Goal: Task Accomplishment & Management: Complete application form

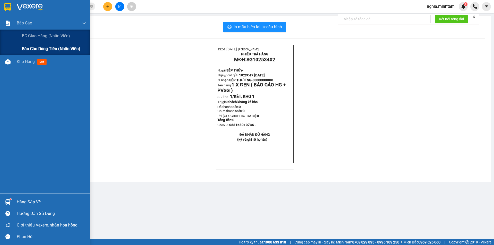
click at [42, 49] on span "Báo cáo dòng tiền (nhân viên)" at bounding box center [51, 48] width 58 height 6
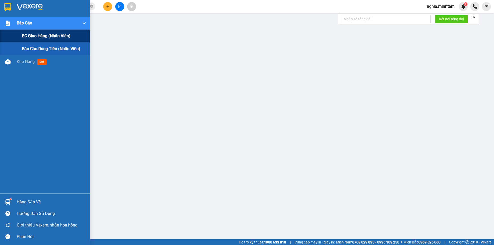
click at [29, 35] on span "BC giao hàng (nhân viên)" at bounding box center [46, 36] width 49 height 6
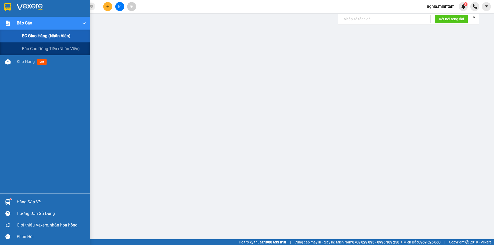
click at [52, 35] on span "BC giao hàng (nhân viên)" at bounding box center [46, 36] width 49 height 6
click at [38, 37] on span "BC giao hàng (nhân viên)" at bounding box center [46, 36] width 49 height 6
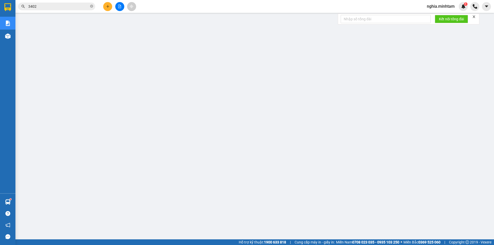
click at [443, 5] on span "nghia.minhtam" at bounding box center [440, 6] width 36 height 6
click at [439, 15] on span "Đăng xuất" at bounding box center [442, 16] width 25 height 6
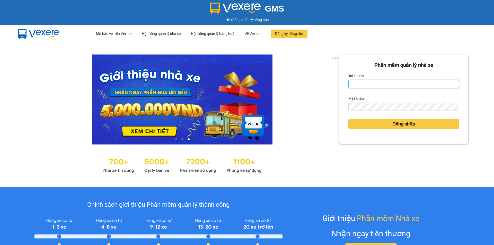
click at [381, 80] on input "Tài khoản" at bounding box center [403, 84] width 111 height 8
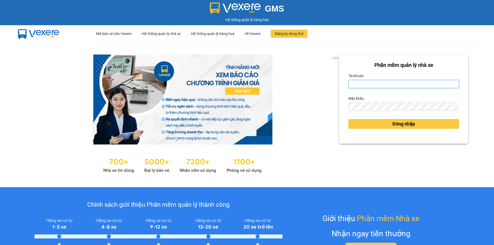
type input "truong1bt.minhtam"
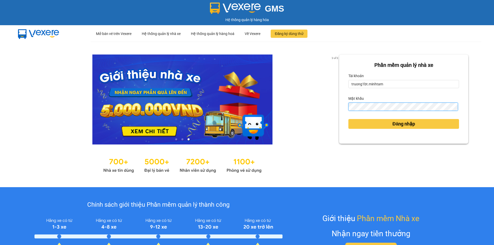
click at [348, 119] on button "Đăng nhập" at bounding box center [403, 124] width 111 height 10
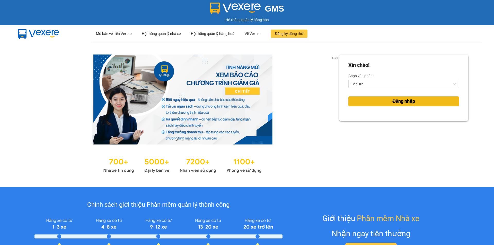
click at [402, 103] on span "Đăng nhập" at bounding box center [403, 101] width 23 height 7
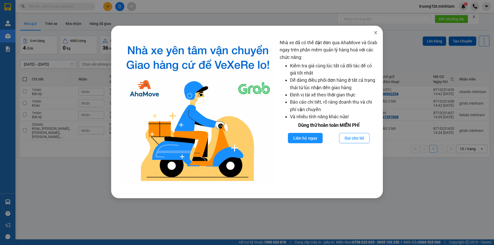
click at [373, 33] on icon "close" at bounding box center [375, 33] width 4 height 4
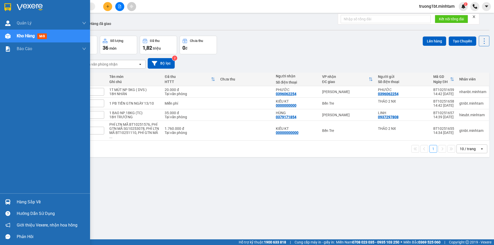
click at [21, 202] on div "Hàng sắp về" at bounding box center [51, 202] width 69 height 8
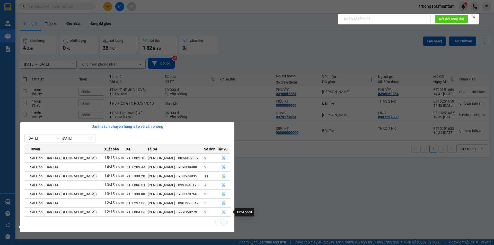
click at [223, 212] on icon "file-done" at bounding box center [224, 212] width 4 height 4
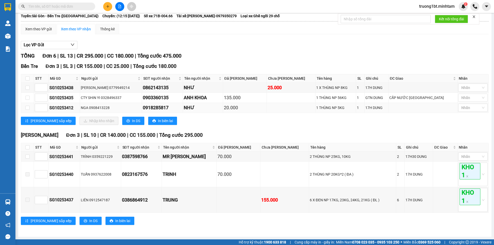
scroll to position [39, 0]
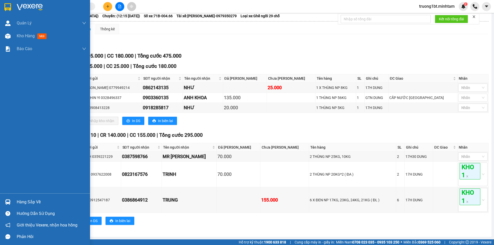
click at [2, 12] on div at bounding box center [45, 8] width 90 height 17
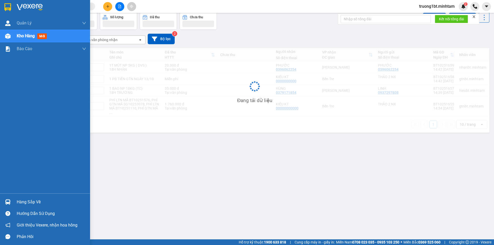
scroll to position [24, 0]
click at [19, 203] on div "Hàng sắp về" at bounding box center [51, 202] width 69 height 8
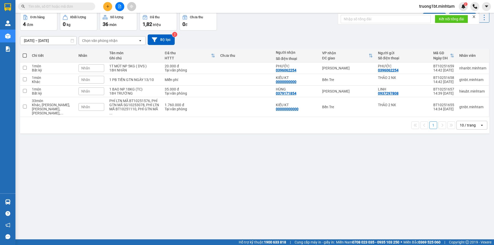
click at [303, 172] on section "Kết quả tìm kiếm ( 0 ) Bộ lọc No Data truong1bt.minhtam 2 Quản Lý Quản lý giao …" at bounding box center [247, 122] width 494 height 245
click at [25, 68] on input "checkbox" at bounding box center [25, 68] width 4 height 4
checkbox input "true"
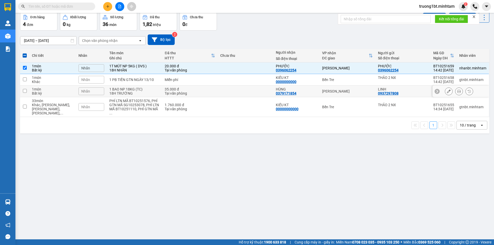
click at [23, 90] on input "checkbox" at bounding box center [25, 91] width 4 height 4
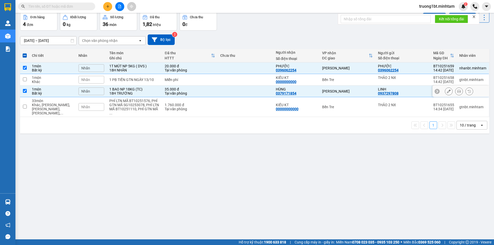
click at [26, 90] on input "checkbox" at bounding box center [25, 91] width 4 height 4
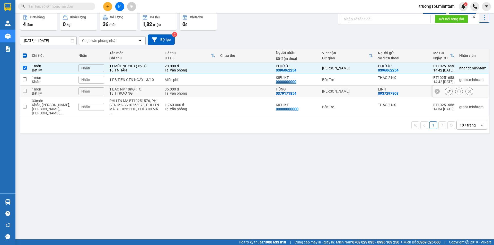
click at [26, 90] on input "checkbox" at bounding box center [25, 91] width 4 height 4
checkbox input "true"
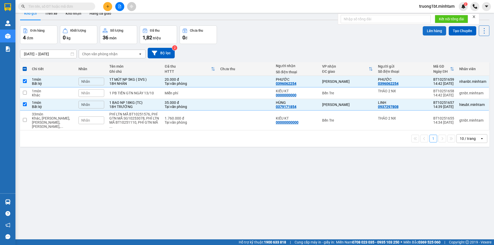
scroll to position [0, 0]
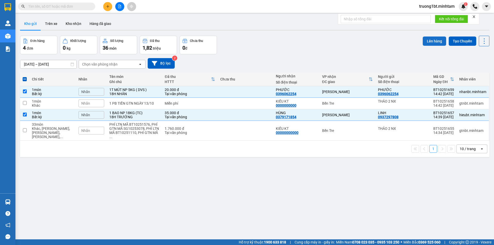
click at [431, 40] on button "Lên hàng" at bounding box center [433, 41] width 23 height 9
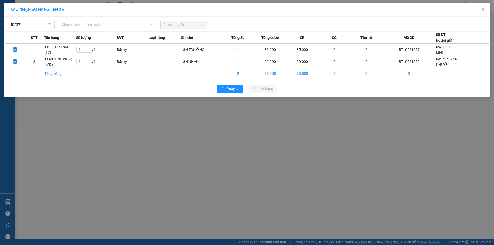
click at [109, 23] on span "Chọn tuyến - nhóm tuyến" at bounding box center [107, 25] width 91 height 8
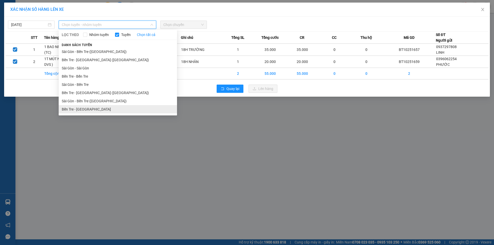
click at [89, 112] on li "Bến Tre - Sài Gòn" at bounding box center [118, 109] width 118 height 8
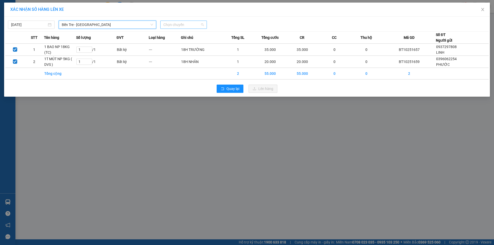
click at [179, 23] on span "Chọn chuyến" at bounding box center [183, 25] width 40 height 8
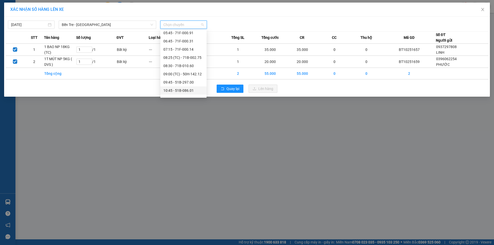
scroll to position [103, 0]
click at [176, 71] on div "14:45 - 71B-004.90" at bounding box center [183, 72] width 40 height 6
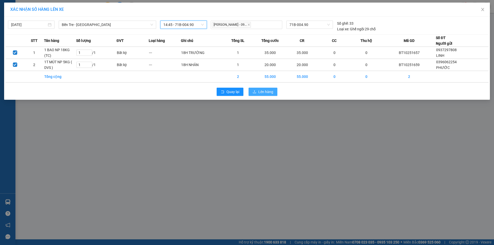
click at [274, 94] on button "Lên hàng" at bounding box center [262, 92] width 29 height 8
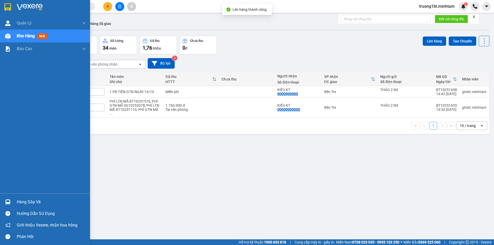
click at [8, 7] on img at bounding box center [7, 7] width 7 height 8
click at [21, 199] on div "Hàng sắp về" at bounding box center [51, 202] width 69 height 8
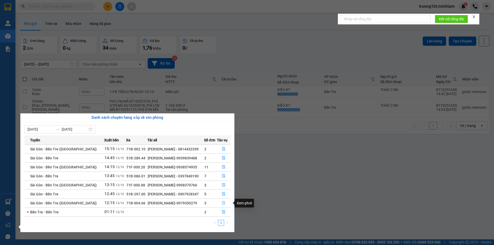
click at [222, 201] on icon "file-done" at bounding box center [223, 203] width 3 height 4
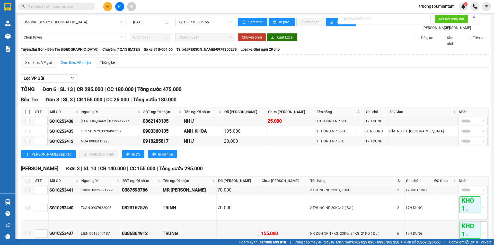
click at [27, 114] on input "checkbox" at bounding box center [27, 112] width 4 height 4
checkbox input "true"
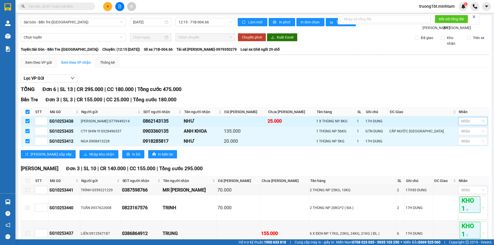
click at [472, 124] on div at bounding box center [470, 121] width 22 height 6
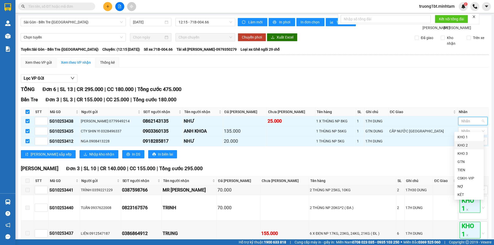
click at [466, 146] on div "KHO 2" at bounding box center [468, 145] width 23 height 6
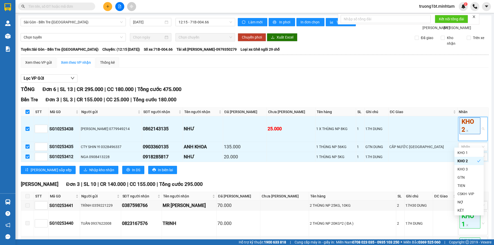
click at [442, 104] on div "Bến Tre Đơn 3 | SL 3 | CR 155.000 | CC 25.000 | Tổng cước 180.000" at bounding box center [254, 100] width 467 height 8
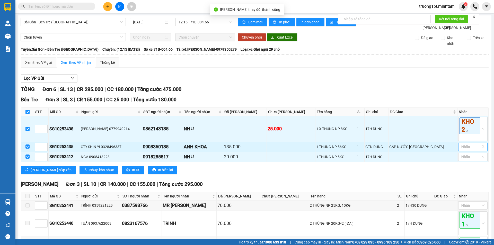
click at [459, 150] on div at bounding box center [460, 147] width 3 height 6
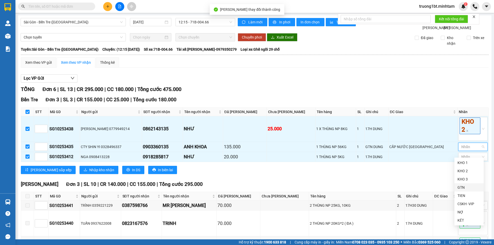
click at [465, 185] on div "GTN" at bounding box center [468, 188] width 23 height 6
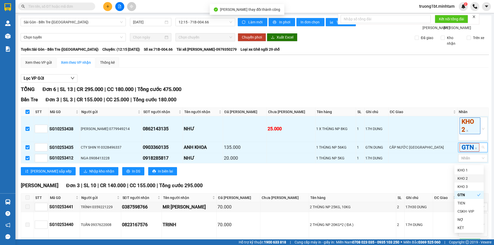
click at [429, 81] on div "Lọc VP Gửi" at bounding box center [254, 78] width 467 height 8
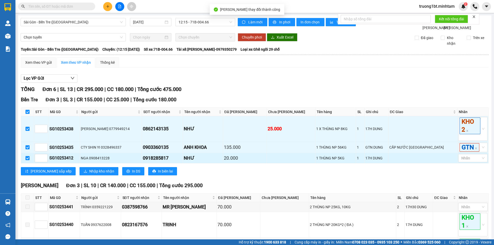
click at [476, 163] on td "Nhãn" at bounding box center [472, 158] width 31 height 10
click at [467, 161] on div at bounding box center [470, 158] width 22 height 6
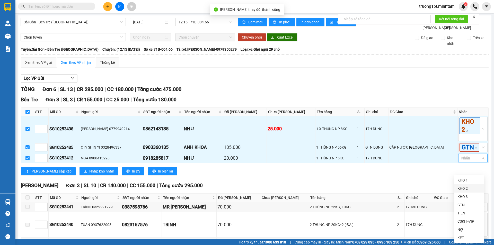
click at [465, 190] on div "KHO 2" at bounding box center [468, 189] width 23 height 6
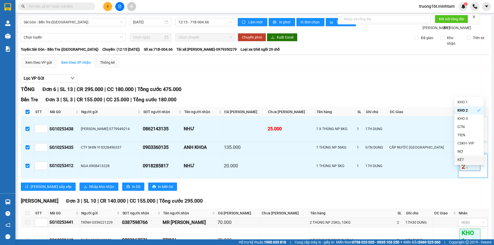
click at [423, 81] on div "Lọc VP Gửi" at bounding box center [254, 78] width 467 height 8
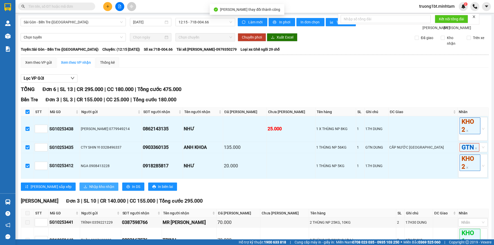
click at [89, 189] on span "Nhập kho nhận" at bounding box center [101, 187] width 25 height 6
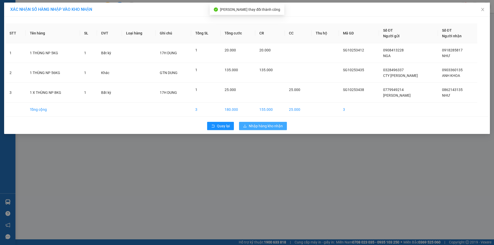
click at [268, 128] on span "Nhập hàng kho nhận" at bounding box center [266, 126] width 34 height 6
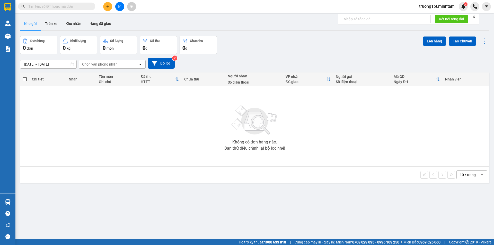
click at [110, 5] on button at bounding box center [107, 6] width 9 height 9
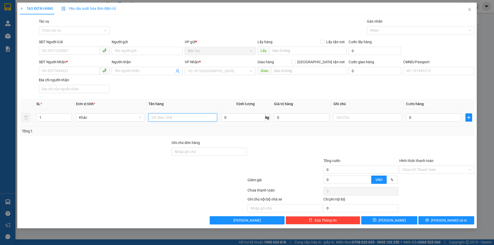
click at [171, 118] on input "text" at bounding box center [182, 117] width 68 height 8
type input "1 T NP 9KG"
click at [66, 49] on input "SĐT Người Gửi" at bounding box center [69, 51] width 61 height 8
click at [79, 52] on input "0395643891" at bounding box center [69, 51] width 61 height 8
type input "0395643891"
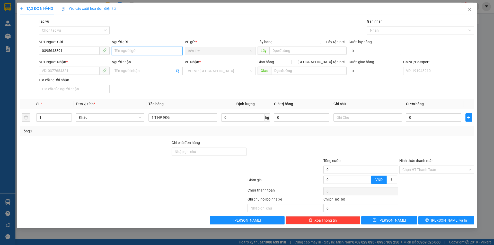
click at [127, 52] on input "Người gửi" at bounding box center [147, 51] width 71 height 8
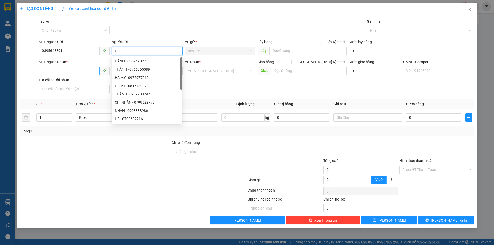
type input "HÀ"
click at [72, 74] on input "SĐT Người Nhận *" at bounding box center [69, 71] width 61 height 8
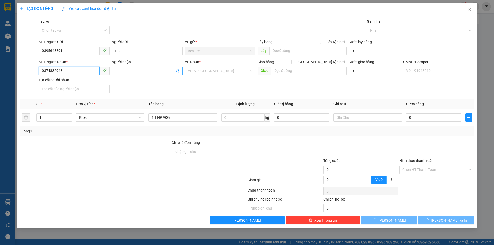
type input "0374832948"
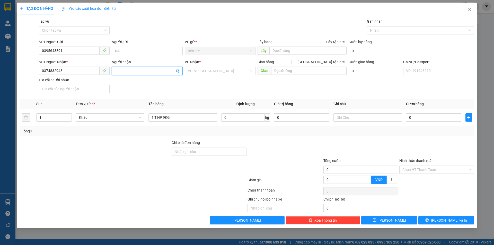
click at [149, 70] on input "Người nhận" at bounding box center [144, 71] width 59 height 6
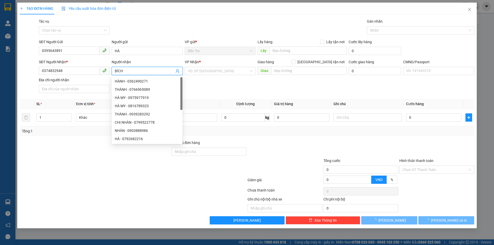
type input "BÍCH"
drag, startPoint x: 200, startPoint y: 36, endPoint x: 200, endPoint y: 32, distance: 3.6
click at [200, 35] on div "Gói vận chuyển * Tiêu chuẩn Tác vụ Chọn tác vụ Gán nhãn Nhãn" at bounding box center [256, 28] width 437 height 18
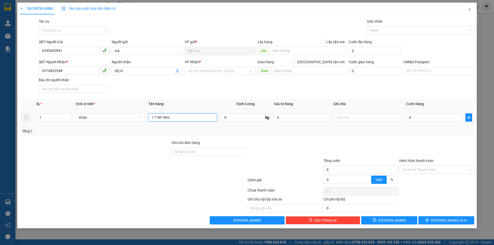
click at [194, 119] on input "1 T NP 9KG" at bounding box center [182, 117] width 68 height 8
type input "1 T NP 9KG (ĐA)"
click at [295, 122] on div "0" at bounding box center [301, 117] width 55 height 10
type input "600.000"
click at [298, 144] on div at bounding box center [285, 149] width 76 height 18
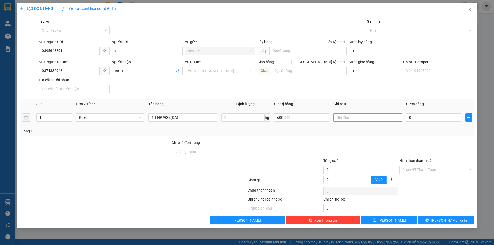
click at [346, 115] on input "text" at bounding box center [367, 117] width 68 height 8
type input "18H TRƯỜNG"
click at [440, 117] on input "0" at bounding box center [433, 117] width 55 height 8
type input "2"
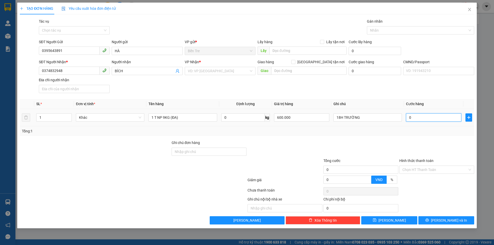
type input "2"
type input "25"
type input "25.000"
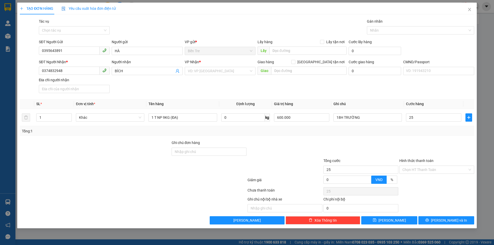
type input "25.000"
click at [384, 133] on div "Tổng: 1" at bounding box center [247, 131] width 450 height 6
click at [415, 171] on input "Hình thức thanh toán" at bounding box center [434, 170] width 65 height 8
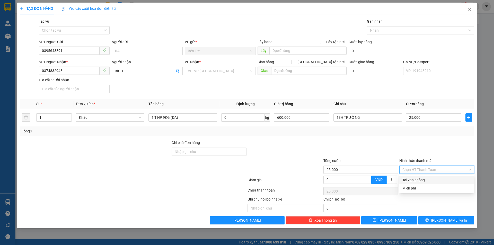
click at [416, 177] on div "Tại văn phòng" at bounding box center [436, 180] width 75 height 8
type input "0"
click at [447, 218] on span "Lưu và In" at bounding box center [449, 220] width 36 height 6
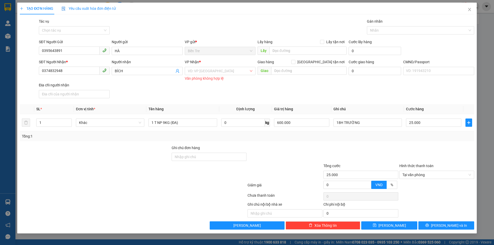
click at [222, 65] on div "VP Nhận *" at bounding box center [220, 63] width 71 height 8
click at [222, 70] on input "search" at bounding box center [218, 71] width 61 height 8
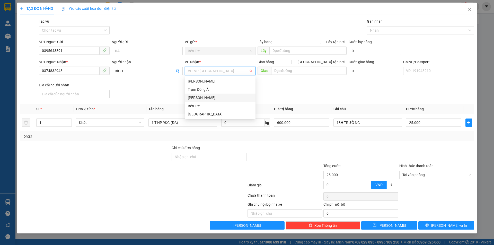
click at [211, 95] on div "[PERSON_NAME]" at bounding box center [220, 98] width 65 height 6
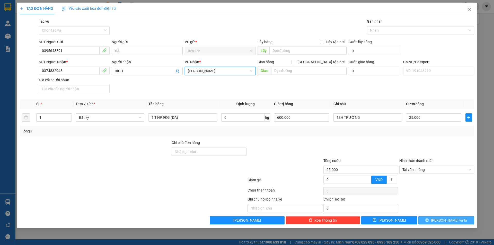
click at [447, 218] on span "Lưu và In" at bounding box center [449, 220] width 36 height 6
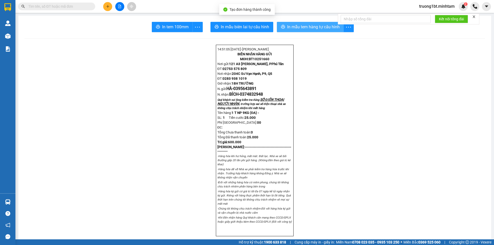
click at [288, 28] on span "In mẫu tem hàng tự cấu hình" at bounding box center [313, 27] width 52 height 6
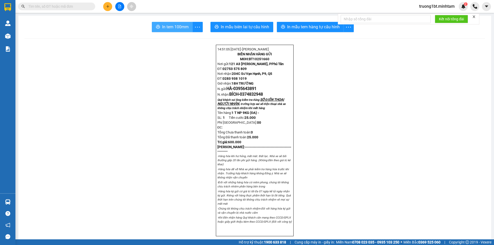
click at [177, 28] on span "In tem 100mm" at bounding box center [175, 27] width 26 height 6
click at [102, 7] on div at bounding box center [119, 6] width 39 height 9
click at [105, 7] on button at bounding box center [107, 6] width 9 height 9
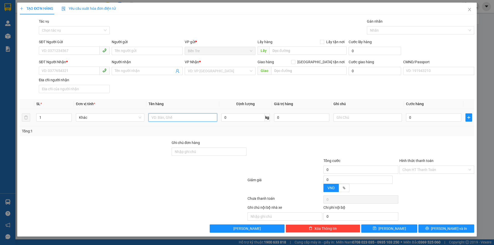
click at [191, 114] on input "text" at bounding box center [182, 117] width 68 height 8
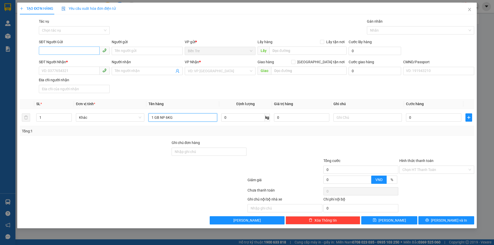
type input "1 GB NP 6KG"
click at [86, 47] on input "SĐT Người Gửi" at bounding box center [69, 51] width 61 height 8
type input "0949234353"
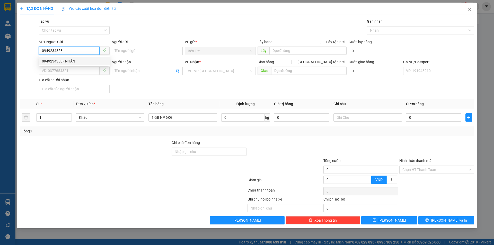
click at [69, 64] on div "0949234353 - NHÀN" at bounding box center [74, 61] width 65 height 6
type input "NHÀN"
type input "0908912189"
type input "A TÁM"
checkbox input "true"
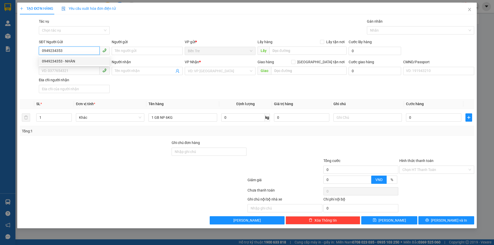
type input "SỐ 36 Đ.42 P.10 Q.6"
type input "80.000"
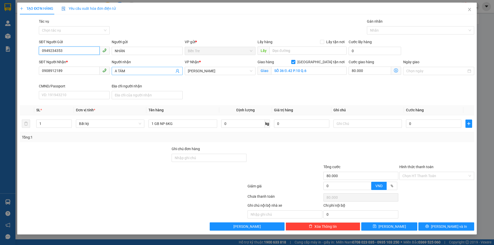
type input "0949234353"
click at [179, 70] on span "A TÁM" at bounding box center [147, 71] width 71 height 8
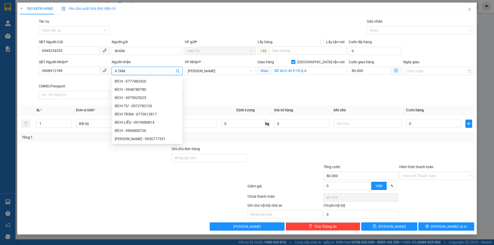
click at [177, 71] on icon "user-add" at bounding box center [177, 71] width 3 height 4
drag, startPoint x: 133, startPoint y: 71, endPoint x: 76, endPoint y: 73, distance: 56.3
click at [78, 73] on div "SĐT Người Nhận * 0908912189 Người nhận A TÁM VP Nhận * Hồ Chí Minh Giao hàng Gi…" at bounding box center [256, 80] width 437 height 42
drag, startPoint x: 76, startPoint y: 73, endPoint x: 21, endPoint y: 75, distance: 55.8
click at [21, 75] on div "SĐT Người Nhận * 0908912189 0908912189 Người nhận Tên người nhận VP Nhận * Hồ C…" at bounding box center [246, 80] width 455 height 42
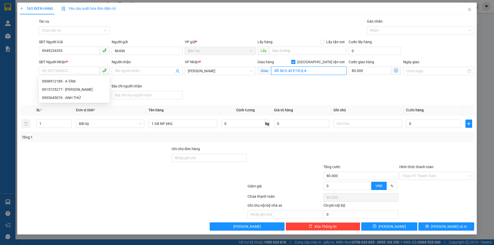
click at [293, 70] on input "SỐ 36 Đ.42 P.10 Q.6" at bounding box center [308, 71] width 75 height 8
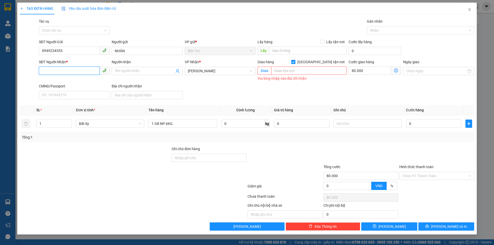
click at [78, 70] on input "SĐT Người Nhận *" at bounding box center [69, 71] width 61 height 8
type input "0903645076"
click at [140, 72] on input "Người nhận" at bounding box center [144, 71] width 59 height 6
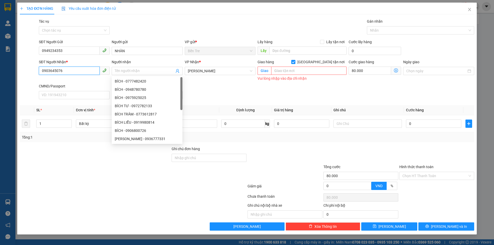
click at [79, 71] on input "0903645076" at bounding box center [69, 71] width 61 height 8
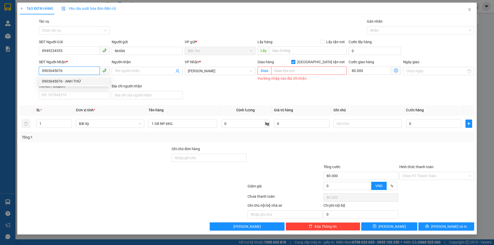
click at [80, 81] on div "0903645076 - ANH THỨ" at bounding box center [74, 81] width 65 height 6
type input "ANH THỨ"
type input "23P NGUYỄN THỊ TẦN F2,Q.8"
type input "50.000"
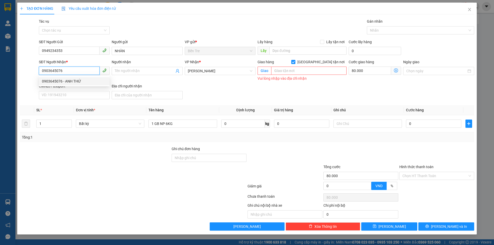
type input "50.000"
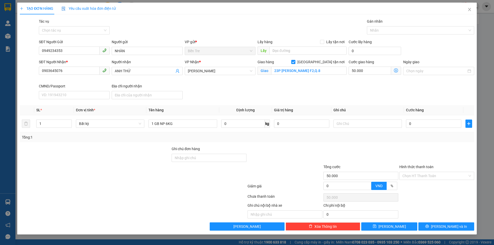
click at [237, 91] on div "SĐT Người Nhận * 0903645076 Người nhận ANH THỨ VP Nhận * Hồ Chí Minh Giao hàng …" at bounding box center [256, 80] width 437 height 42
click at [187, 124] on input "1 GB NP 6KG" at bounding box center [182, 124] width 68 height 8
type input "1 GB NP 6KG (TC)"
click at [288, 124] on input "0" at bounding box center [301, 124] width 55 height 8
type input "700.000"
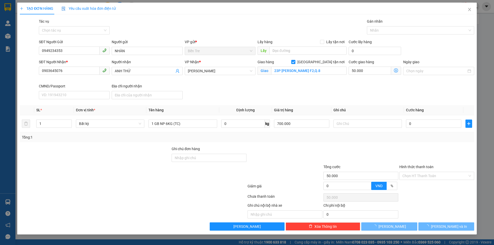
drag, startPoint x: 290, startPoint y: 144, endPoint x: 311, endPoint y: 142, distance: 21.7
click at [290, 144] on div "Transit Pickup Surcharge Ids Transit Deliver Surcharge Ids Transit Deliver Surc…" at bounding box center [247, 125] width 454 height 212
click at [355, 124] on input "text" at bounding box center [367, 124] width 68 height 8
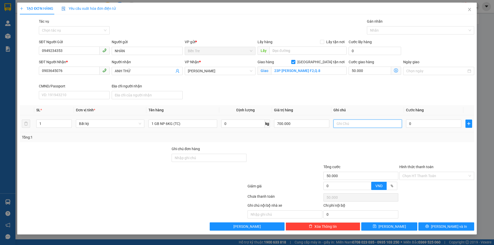
click at [356, 123] on input "text" at bounding box center [367, 124] width 68 height 8
type input "GTN TRƯỜNG"
click at [429, 125] on input "0" at bounding box center [433, 124] width 55 height 8
type input "7"
type input "50.007"
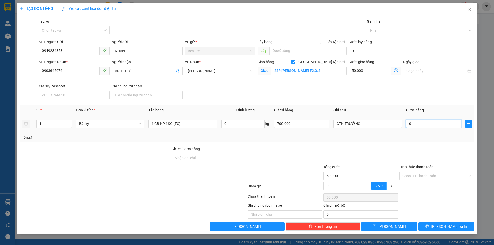
type input "50.007"
type input "75"
type input "50.075"
type input "75.000"
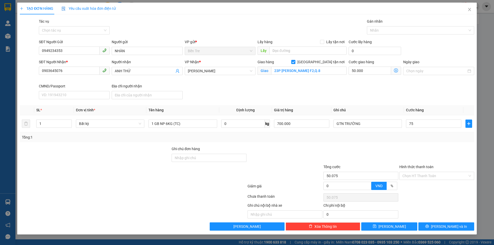
type input "125.000"
click at [403, 143] on div "Transit Pickup Surcharge Ids Transit Deliver Surcharge Ids Transit Deliver Surc…" at bounding box center [247, 125] width 454 height 212
type input "0"
type input "50.000"
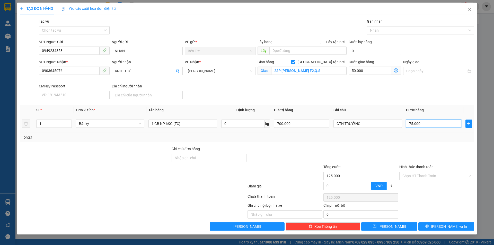
type input "50.000"
type input "02"
type input "50.002"
type input "025"
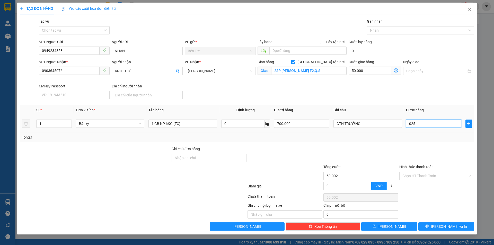
type input "50.025"
type input "25.000"
type input "75.000"
click at [439, 151] on div at bounding box center [436, 155] width 76 height 18
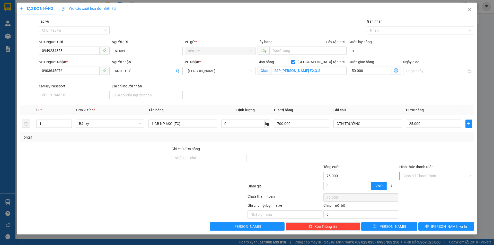
click at [436, 174] on input "Hình thức thanh toán" at bounding box center [434, 176] width 65 height 8
click at [428, 188] on div "Tại văn phòng" at bounding box center [436, 186] width 69 height 6
type input "0"
click at [444, 229] on button "Lưu và In" at bounding box center [446, 226] width 56 height 8
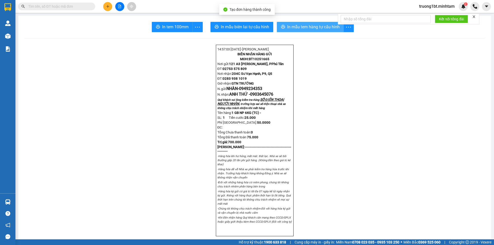
click at [317, 27] on span "In mẫu tem hàng tự cấu hình" at bounding box center [313, 27] width 52 height 6
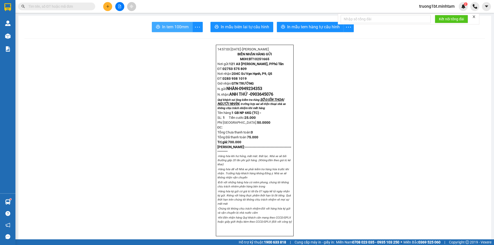
click at [177, 28] on span "In tem 100mm" at bounding box center [175, 27] width 26 height 6
click at [31, 10] on span at bounding box center [56, 7] width 77 height 8
click at [33, 8] on input "text" at bounding box center [58, 7] width 61 height 6
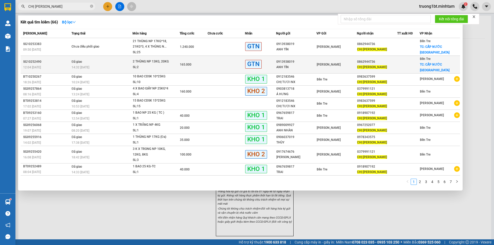
type input "CHỊ NHUNG"
click at [153, 59] on div "2 THÙNG NP 13KG, 20KG" at bounding box center [152, 62] width 39 height 6
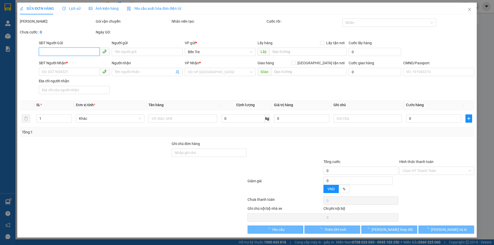
type input "0913938019"
type input "ANH TÍN"
type input "0862944736"
type input "CHỊ NHUNG"
checkbox input "true"
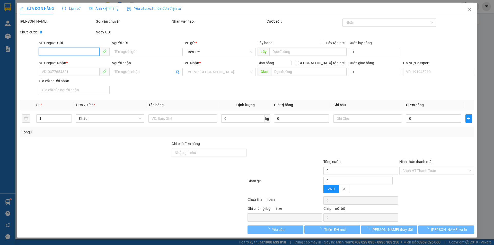
type input "CẤP NƯỚC SƠN ĐÔNG"
type input "100.000"
type input "165.000"
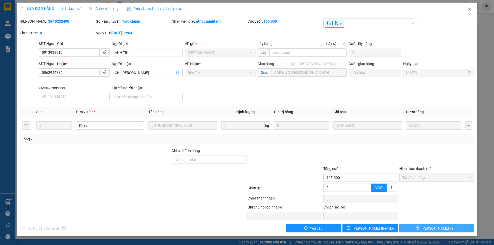
click at [438, 227] on span "Lưu và In" at bounding box center [439, 228] width 36 height 6
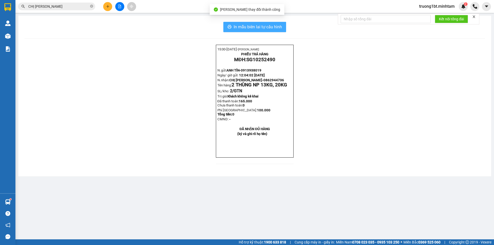
click at [279, 26] on span "In mẫu biên lai tự cấu hình" at bounding box center [257, 27] width 48 height 6
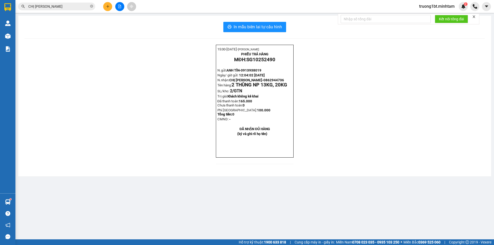
click at [68, 6] on input "CHỊ NHUNG" at bounding box center [58, 7] width 61 height 6
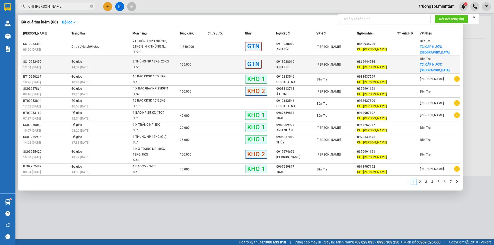
click at [226, 62] on td at bounding box center [225, 65] width 37 height 18
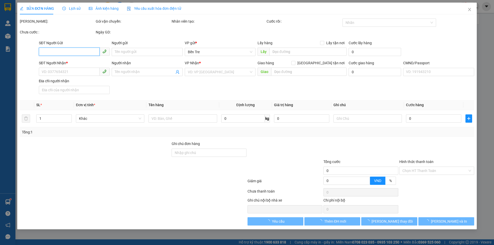
type input "0913938019"
type input "ANH TÍN"
type input "0862944736"
type input "CHỊ NHUNG"
checkbox input "true"
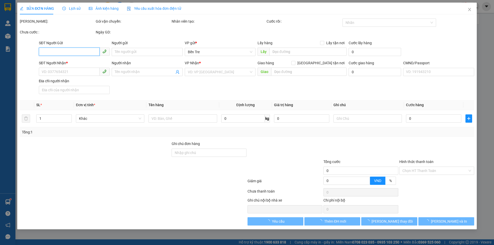
type input "CẤP NƯỚC SƠN ĐÔNG"
type input "100.000"
type input "165.000"
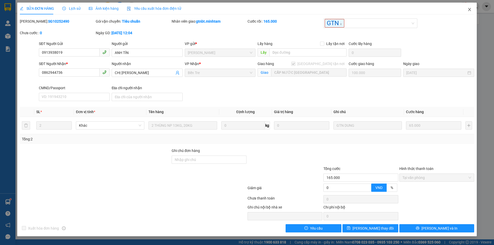
click at [466, 10] on span "Close" at bounding box center [469, 10] width 14 height 14
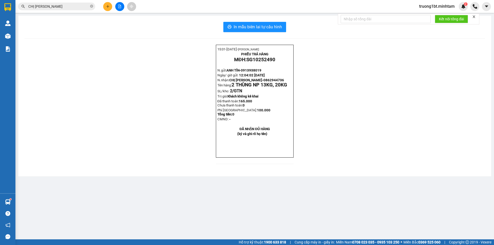
click at [74, 9] on input "CHỊ NHUNG" at bounding box center [58, 7] width 61 height 6
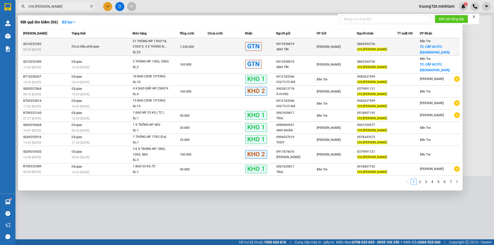
click at [111, 43] on td "Chưa điều phối giao" at bounding box center [101, 47] width 62 height 18
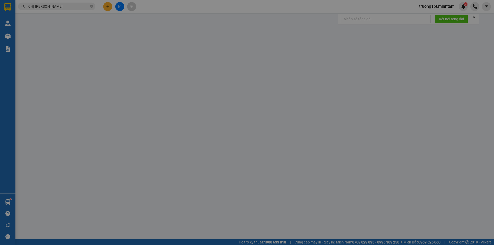
type input "0913938019"
type input "ANH TÍN"
type input "0862944736"
type input "CHỊ NHUNG"
checkbox input "true"
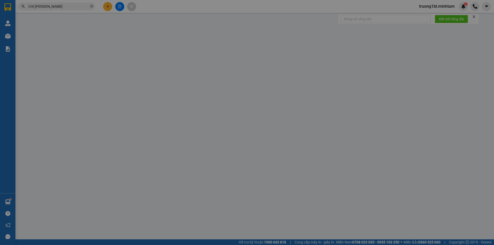
type input "CẤP NƯỚC SƠN ĐÔNG"
type input "1.240.000"
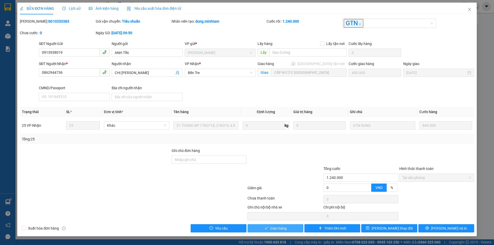
click at [279, 229] on span "Giao hàng" at bounding box center [278, 228] width 16 height 6
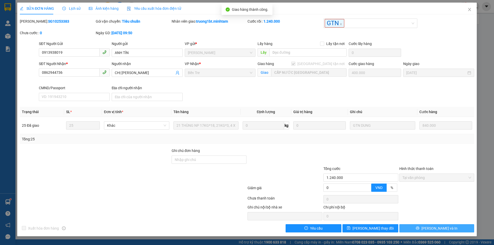
click at [437, 229] on span "Lưu và In" at bounding box center [439, 228] width 36 height 6
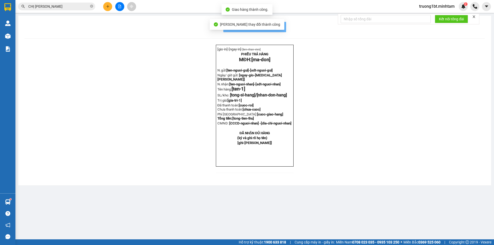
click at [437, 229] on main "In mẫu biên lai tự cấu hình [gio-in]- [ngay-in]- [ten-nhan-vien] PHIẾU TRẢ HÀNG…" at bounding box center [247, 119] width 494 height 239
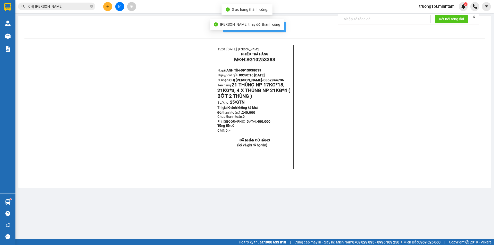
click at [281, 25] on span "In mẫu biên lai tự cấu hình" at bounding box center [257, 27] width 48 height 6
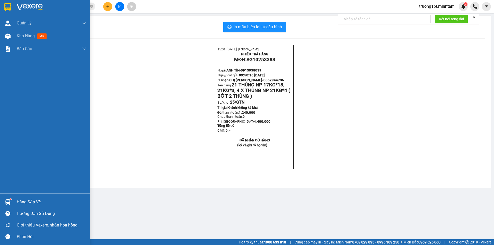
click at [50, 144] on div "Quản Lý Quản lý giao nhận mới Kho hàng mới Báo cáo BC giao hàng (nhân viên) BC …" at bounding box center [45, 105] width 90 height 177
drag, startPoint x: 13, startPoint y: 10, endPoint x: 44, endPoint y: 1, distance: 31.7
click at [14, 10] on div at bounding box center [45, 8] width 90 height 17
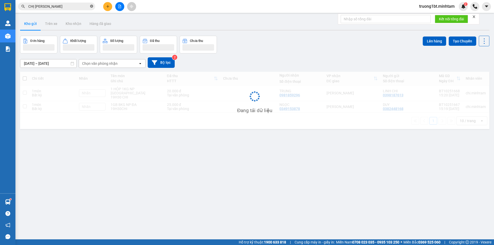
click at [92, 7] on icon "close-circle" at bounding box center [91, 6] width 3 height 3
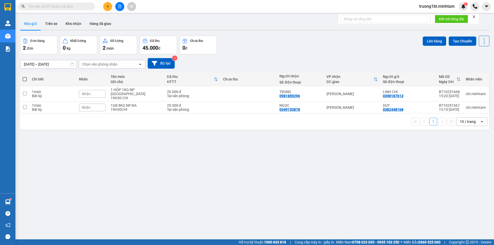
click at [85, 7] on input "text" at bounding box center [58, 7] width 61 height 6
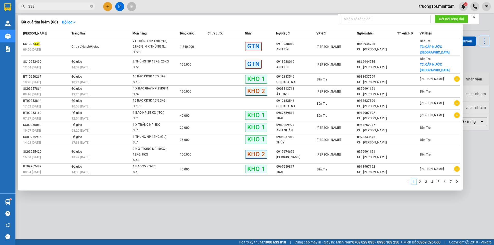
type input "3383"
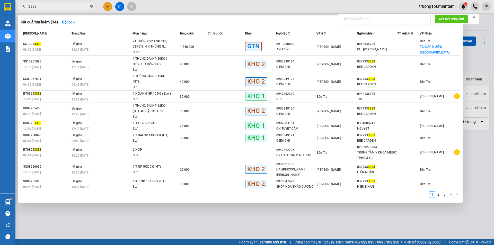
click at [91, 7] on icon "close-circle" at bounding box center [91, 6] width 3 height 3
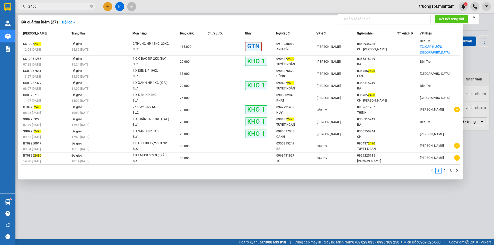
click at [52, 6] on input "2490" at bounding box center [58, 7] width 61 height 6
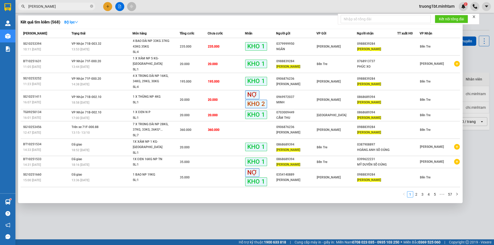
type input "MỸ LINH"
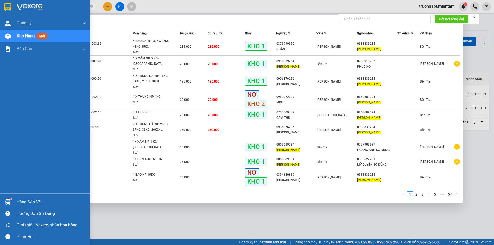
click at [3, 8] on div at bounding box center [7, 7] width 9 height 9
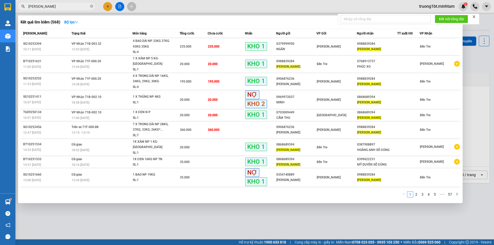
click at [154, 216] on div at bounding box center [247, 122] width 494 height 245
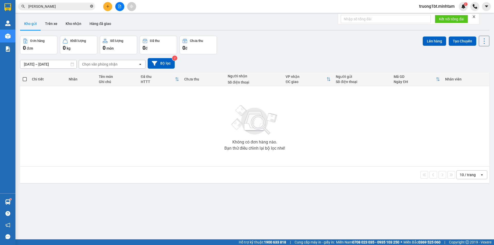
click at [90, 6] on icon "close-circle" at bounding box center [91, 6] width 3 height 3
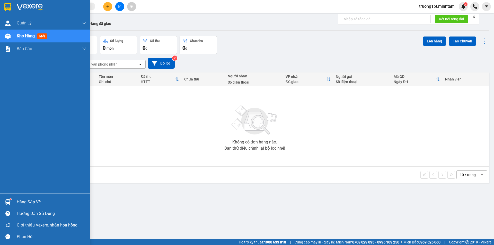
click at [11, 202] on div at bounding box center [7, 201] width 9 height 9
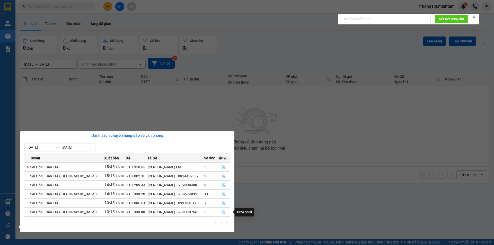
click at [223, 212] on icon "file-done" at bounding box center [224, 212] width 4 height 4
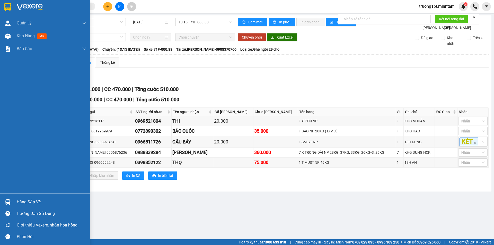
click at [22, 200] on div "Hàng sắp về" at bounding box center [51, 202] width 69 height 8
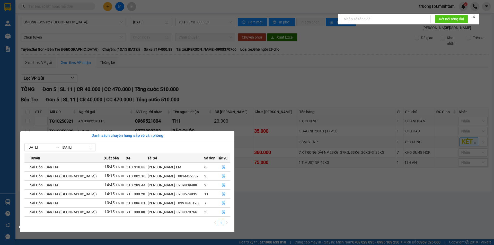
drag, startPoint x: 308, startPoint y: 209, endPoint x: 0, endPoint y: 221, distance: 307.9
click at [308, 208] on section "Kết quả tìm kiếm ( 568 ) Bộ lọc Mã ĐH Trạng thái Món hàng Tổng cước Chưa cước N…" at bounding box center [247, 122] width 494 height 245
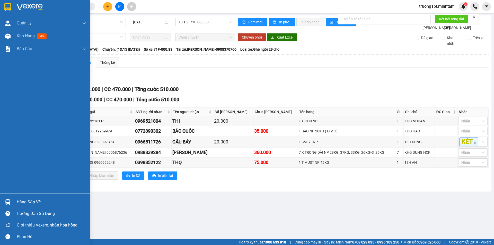
click at [9, 201] on img at bounding box center [7, 201] width 5 height 5
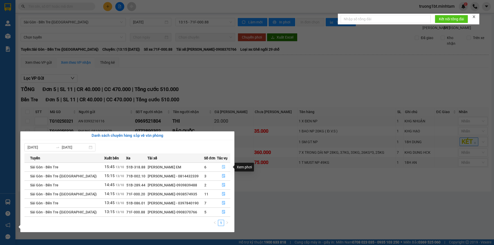
click at [224, 168] on icon "file-done" at bounding box center [224, 167] width 4 height 4
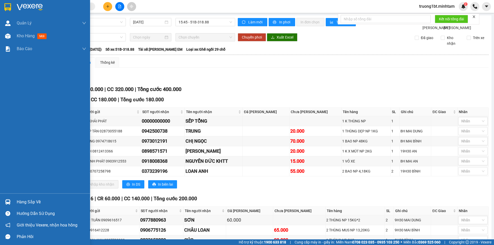
click at [20, 202] on div "Hàng sắp về" at bounding box center [51, 202] width 69 height 8
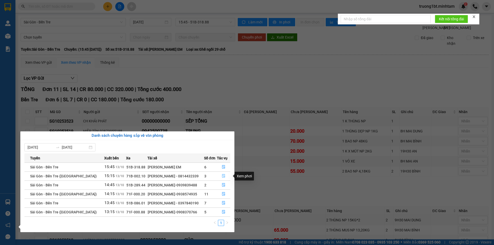
click at [224, 175] on icon "file-done" at bounding box center [223, 176] width 3 height 4
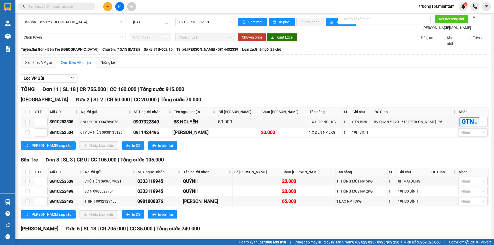
click at [41, 5] on input "text" at bounding box center [58, 7] width 61 height 6
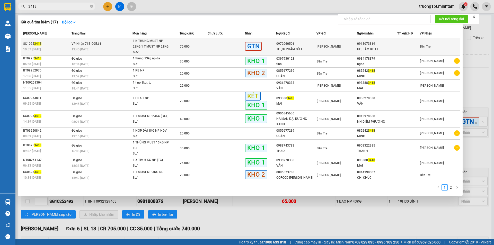
type input "3418"
click at [236, 42] on td at bounding box center [225, 46] width 37 height 17
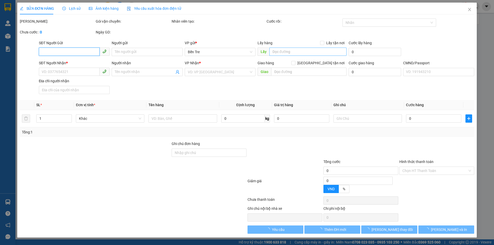
type input "0972060501"
type input "THỰC PHẨM SỐ 1"
type input "0918073819"
type input "CHỊ TÂM KHTT"
type input "75.000"
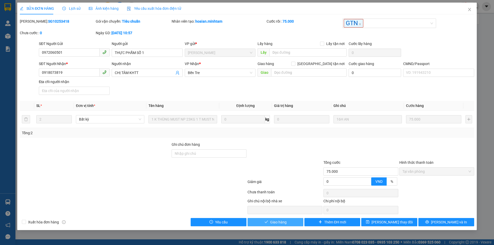
click at [286, 225] on button "Giao hàng" at bounding box center [275, 222] width 56 height 8
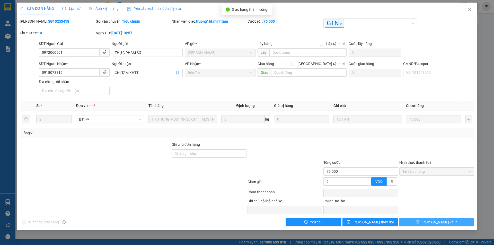
click at [454, 224] on button "Lưu và In" at bounding box center [436, 222] width 75 height 8
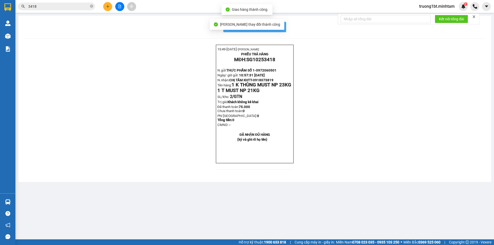
click at [281, 26] on span "In mẫu biên lai tự cấu hình" at bounding box center [257, 27] width 48 height 6
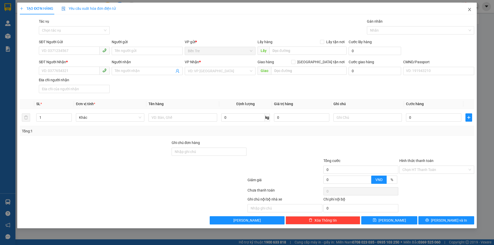
click at [472, 9] on span "Close" at bounding box center [469, 10] width 14 height 14
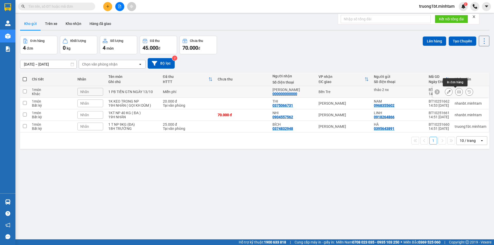
click at [457, 92] on icon at bounding box center [459, 92] width 4 height 4
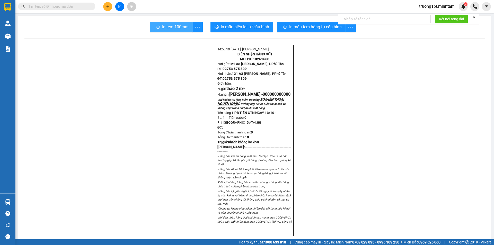
click at [182, 30] on span "In tem 100mm" at bounding box center [175, 27] width 26 height 6
